Goal: Entertainment & Leisure: Consume media (video, audio)

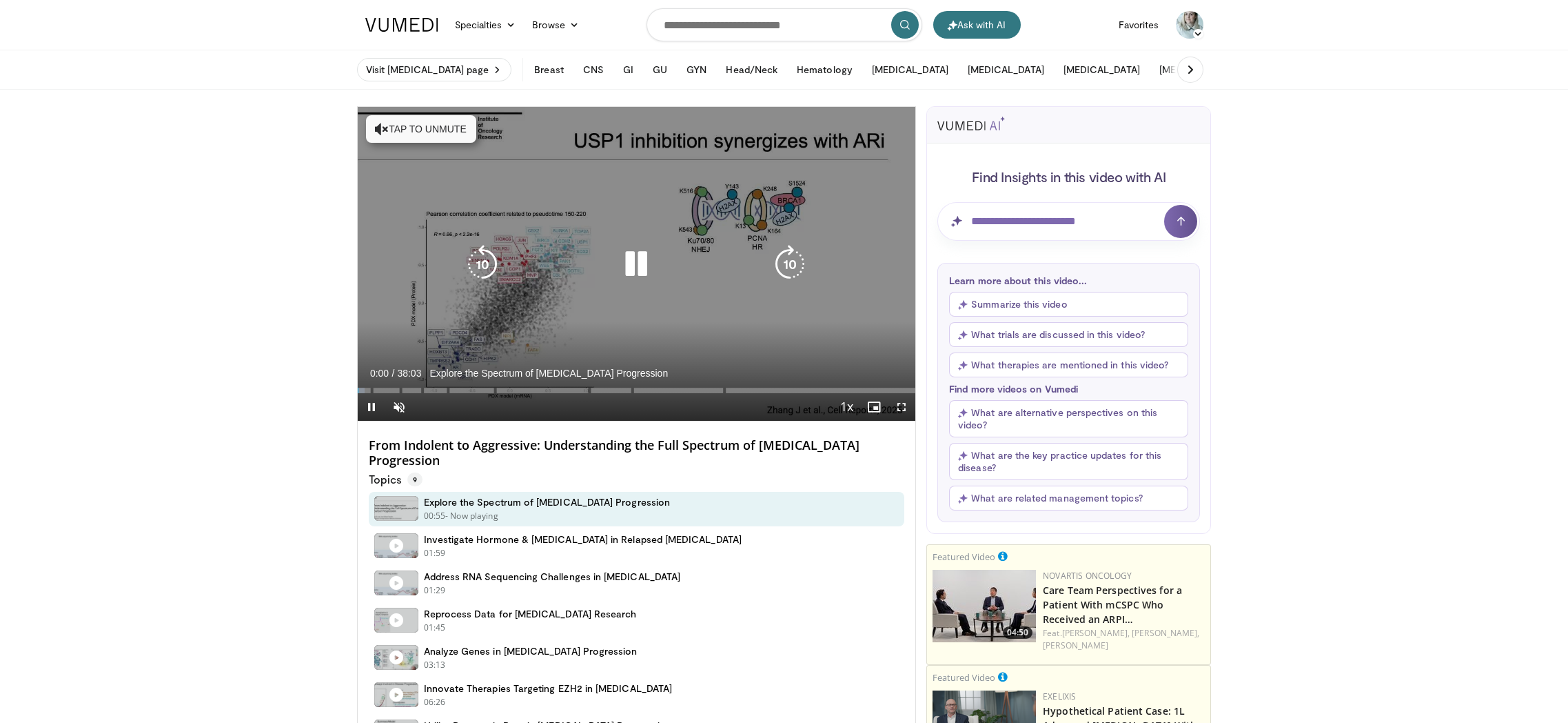
click at [646, 263] on icon "Video Player" at bounding box center [636, 264] width 39 height 39
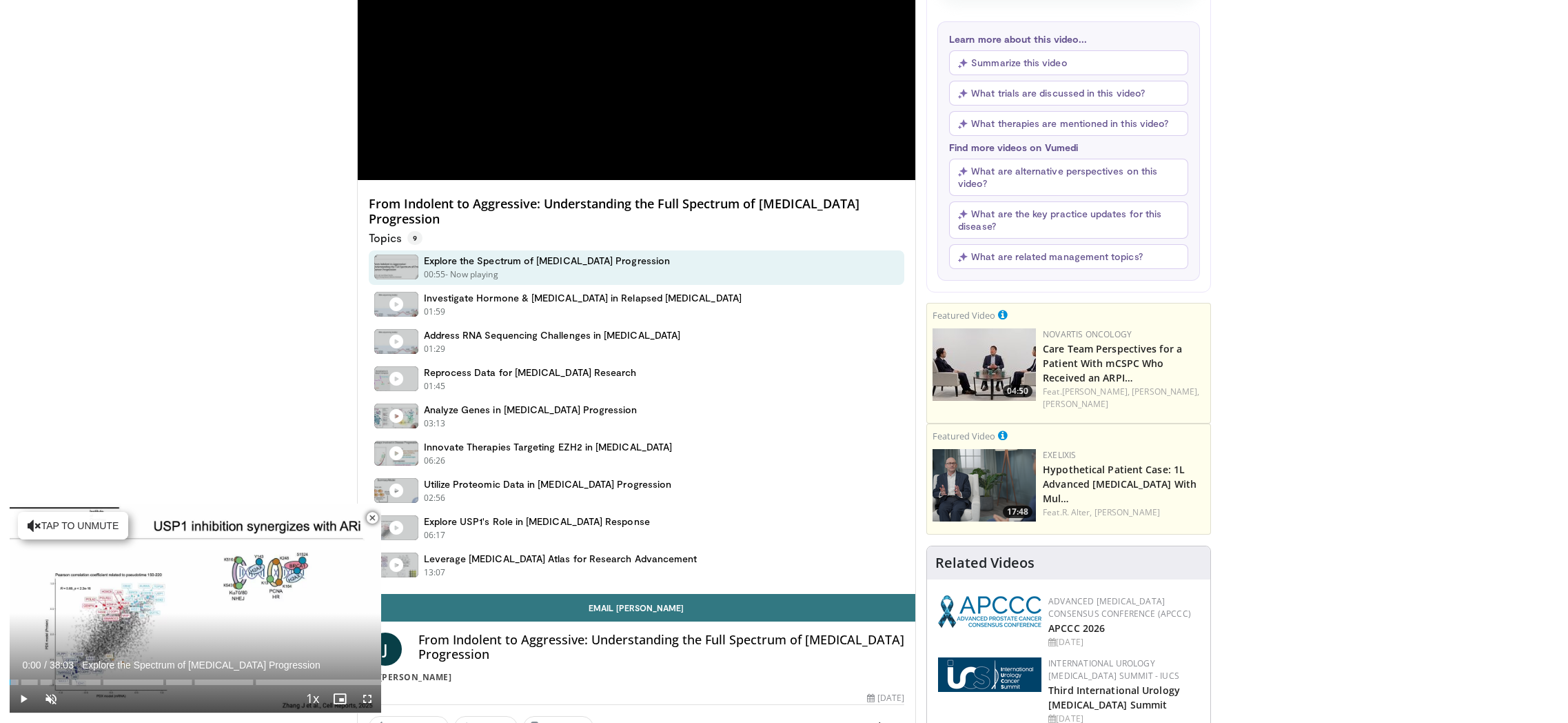
scroll to position [260, 0]
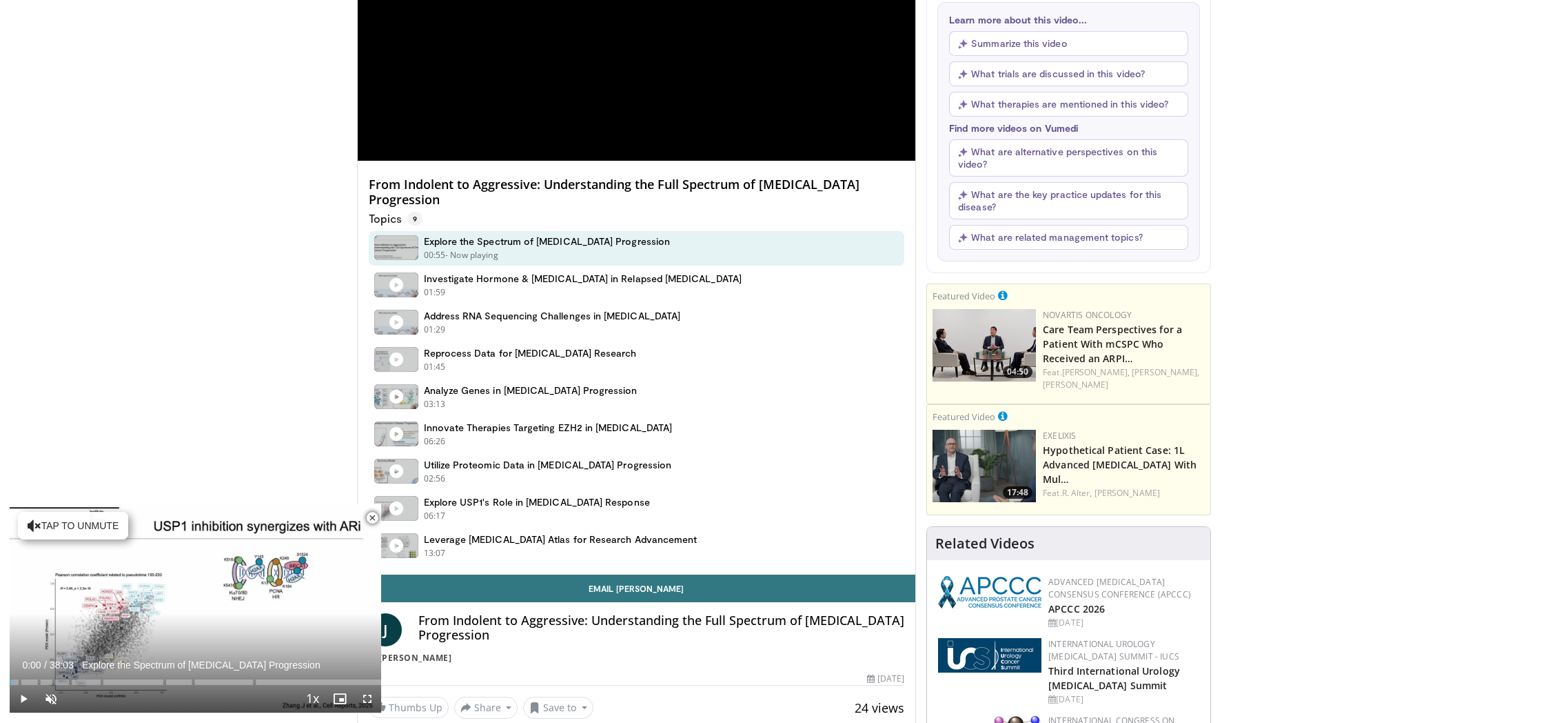
click at [564, 606] on div "J From Indolent to Aggressive: Understanding the Full Spectrum of [MEDICAL_DATA…" at bounding box center [636, 634] width 558 height 65
click at [559, 621] on h4 "From Indolent to Aggressive: Understanding the Full Spectrum of [MEDICAL_DATA] …" at bounding box center [661, 627] width 486 height 30
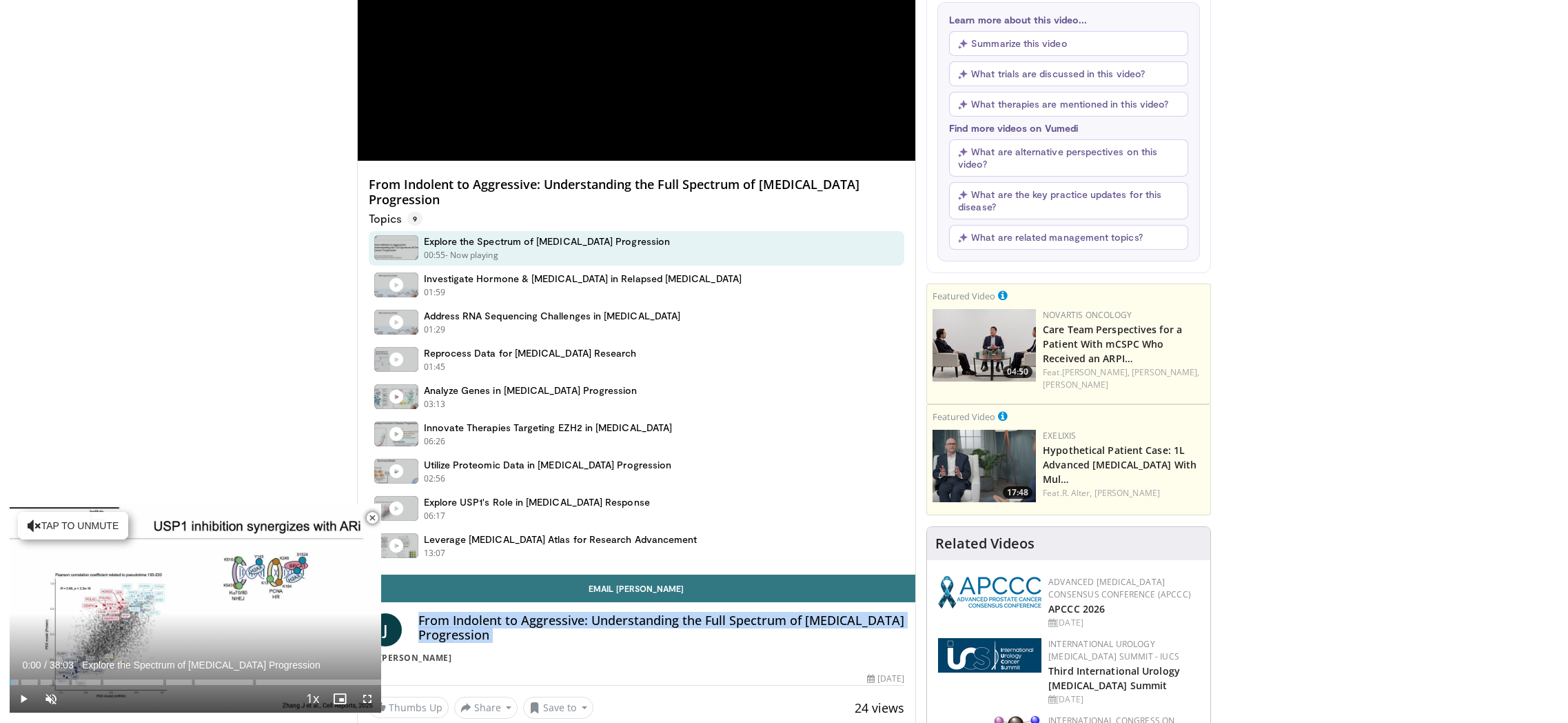
drag, startPoint x: 559, startPoint y: 621, endPoint x: 916, endPoint y: 264, distance: 504.9
click at [559, 621] on h4 "From Indolent to Aggressive: Understanding the Full Spectrum of [MEDICAL_DATA] …" at bounding box center [661, 627] width 486 height 30
copy div "From Indolent to Aggressive: Understanding the Full Spectrum of [MEDICAL_DATA] …"
